Goal: Task Accomplishment & Management: Manage account settings

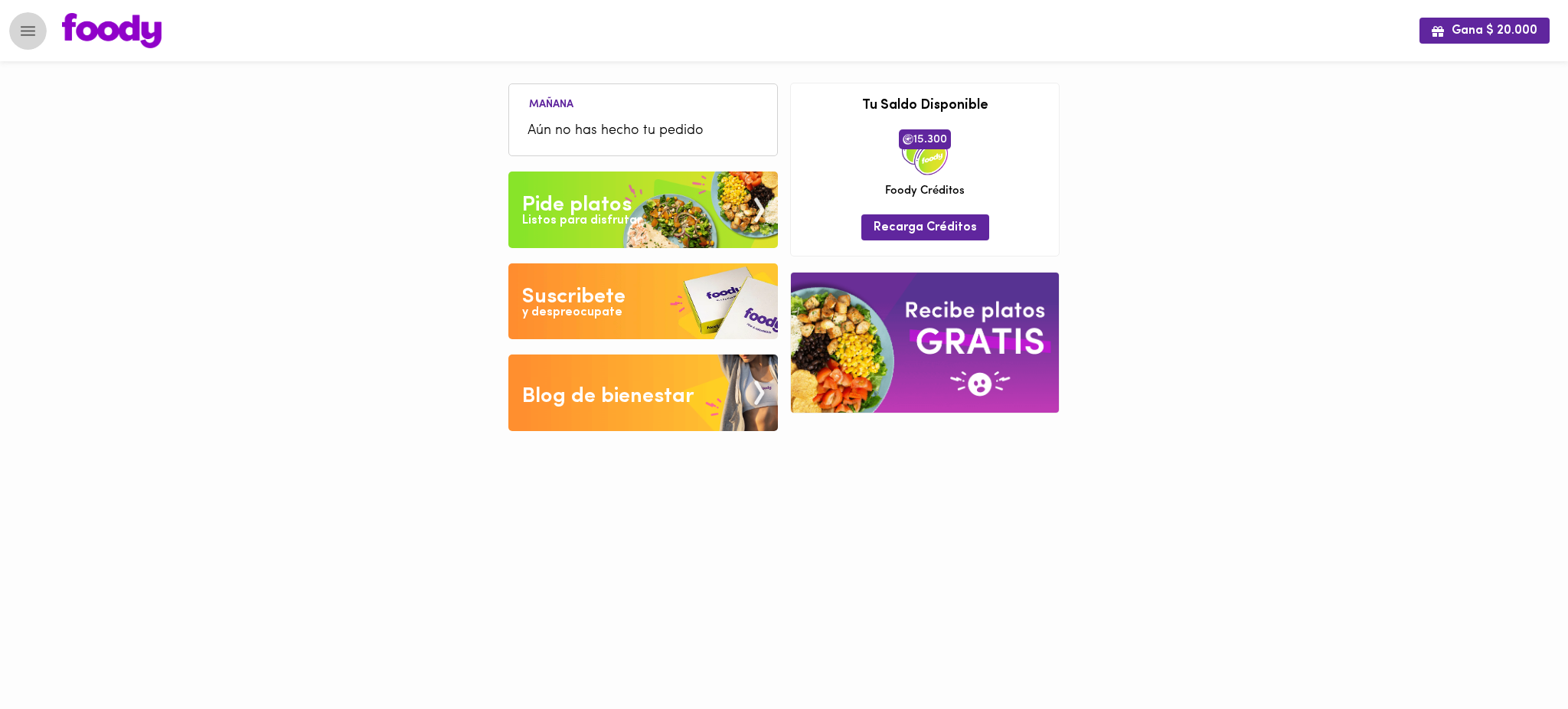
click at [27, 34] on icon "Menu" at bounding box center [28, 31] width 14 height 10
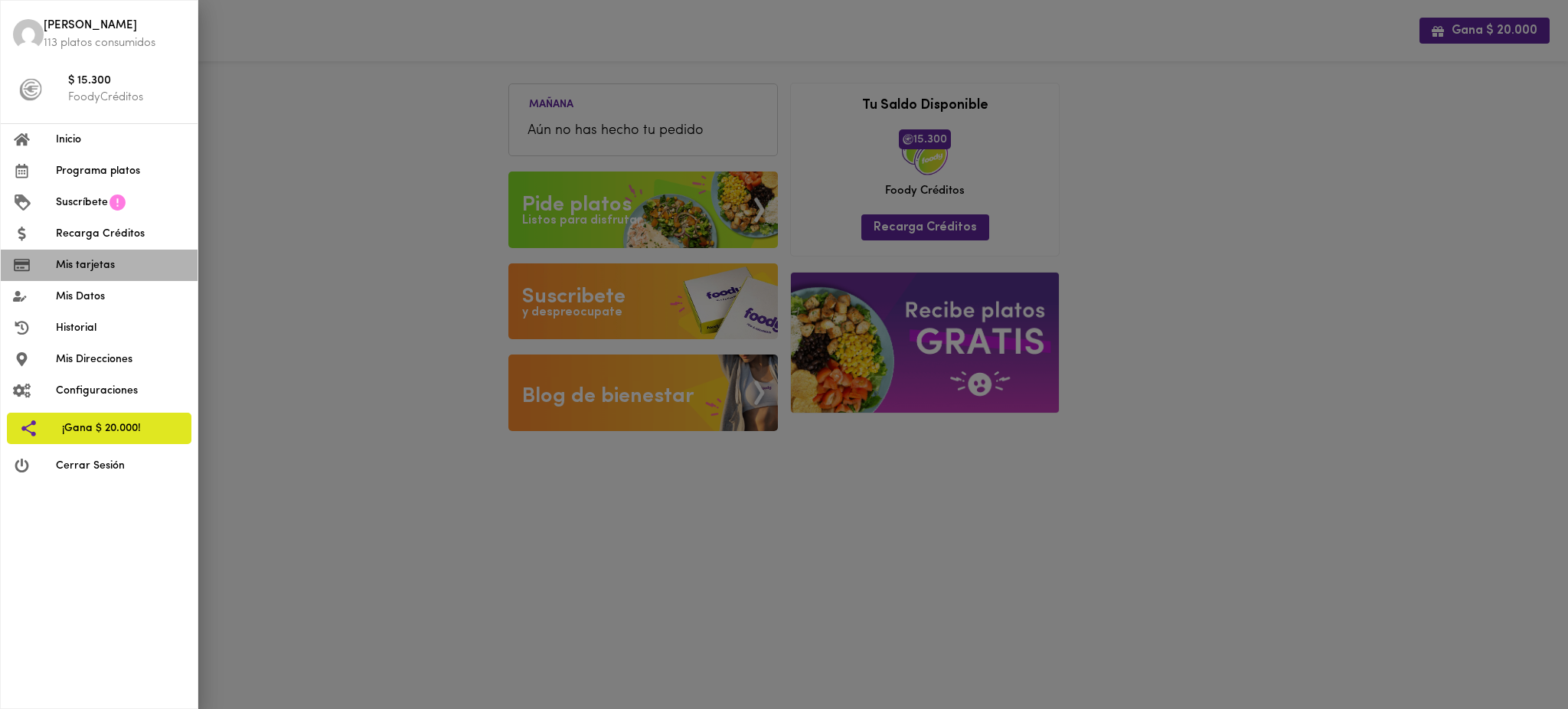
click at [125, 266] on span "Mis tarjetas" at bounding box center [121, 265] width 129 height 16
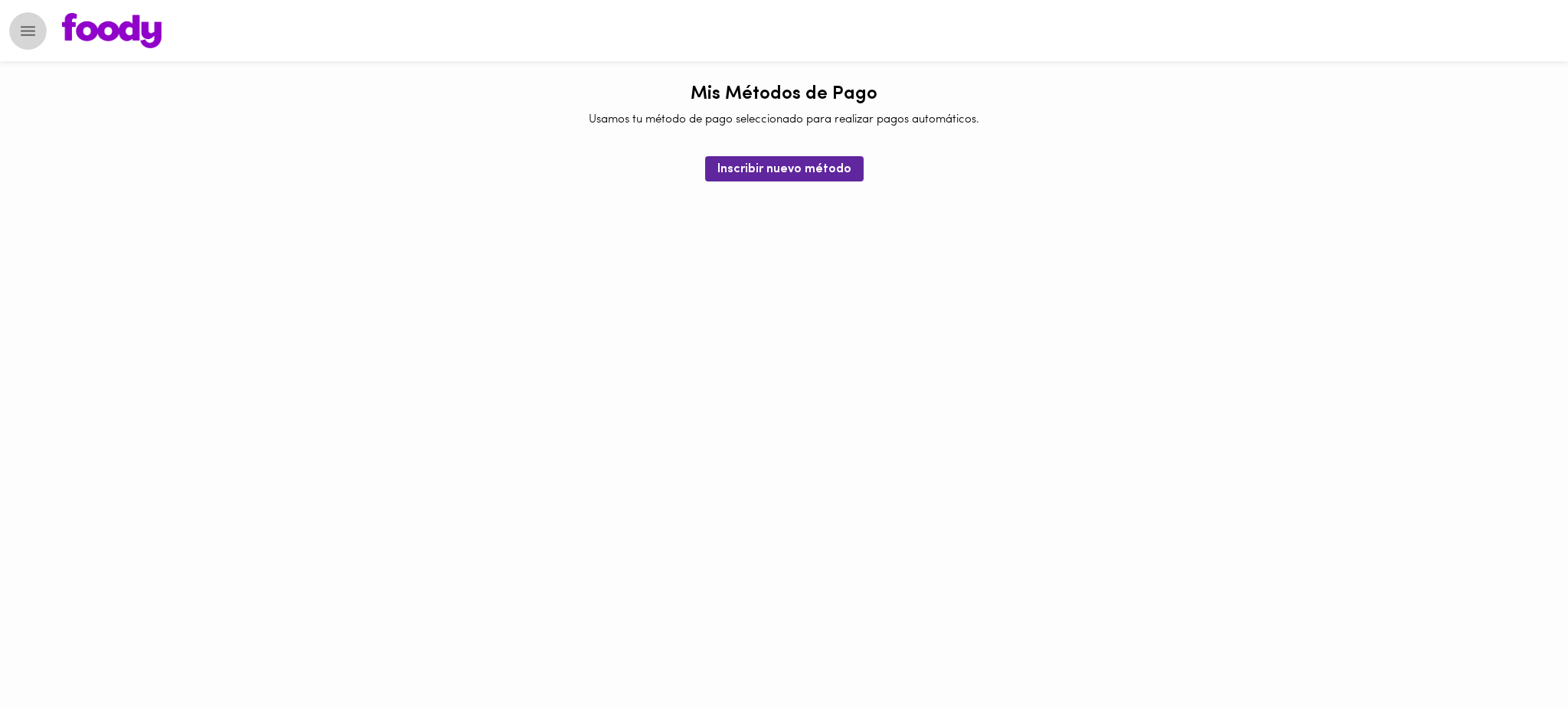
click at [25, 34] on icon "Menu" at bounding box center [28, 31] width 14 height 10
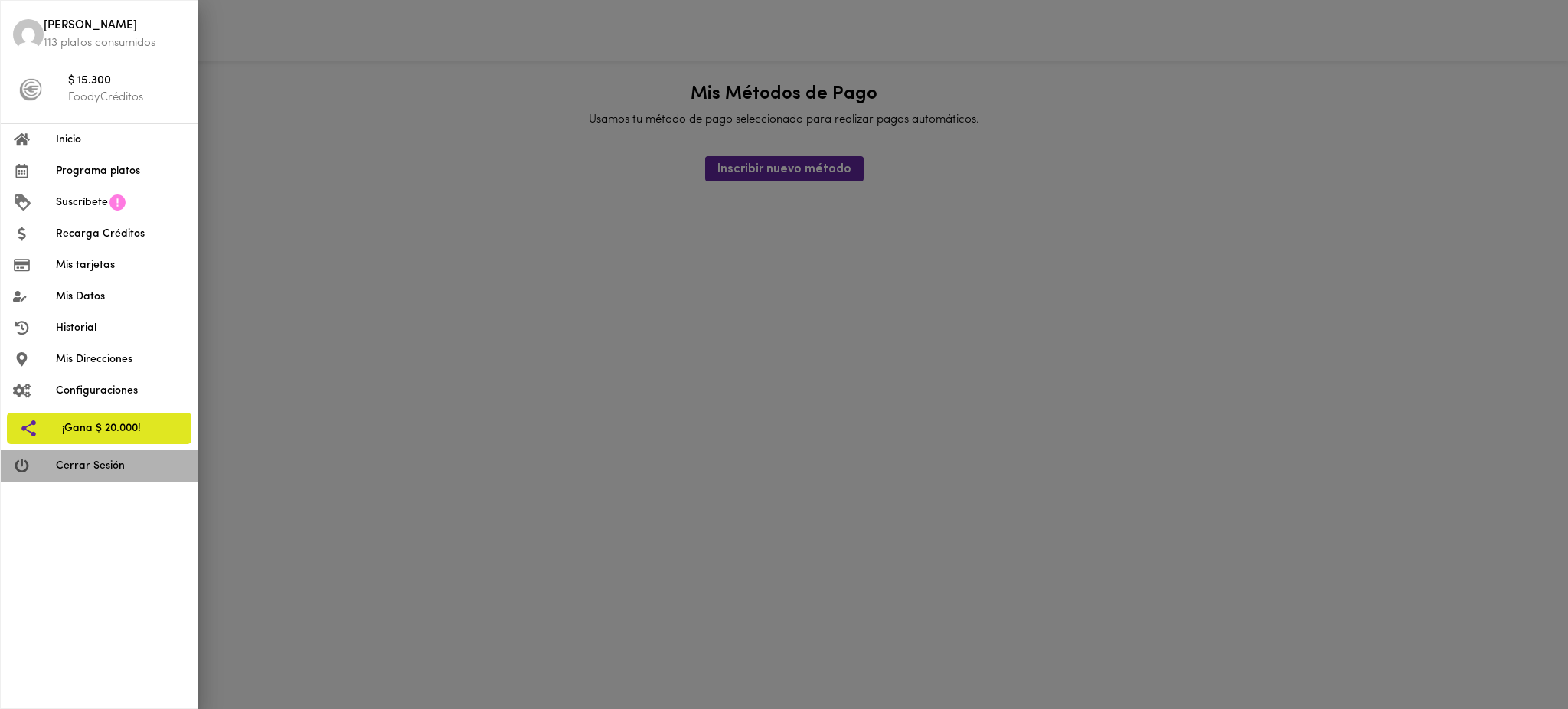
click at [105, 471] on span "Cerrar Sesión" at bounding box center [121, 466] width 129 height 16
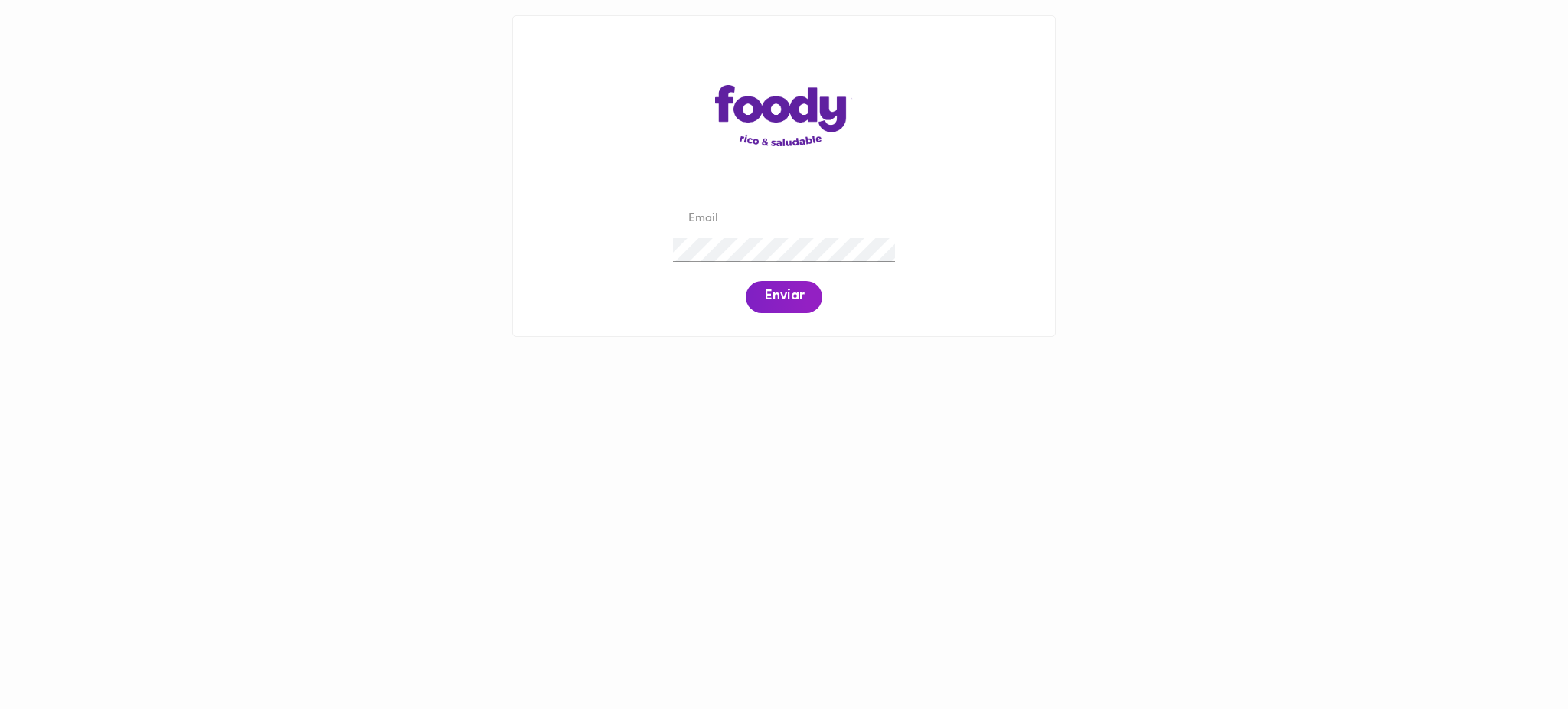
click at [750, 222] on input "email" at bounding box center [784, 220] width 222 height 24
paste input "sandrahernandez7@yahoo.es"
type input "sandrahernandez7@yahoo.es"
click at [789, 304] on span "Enviar" at bounding box center [784, 297] width 40 height 17
